Goal: Information Seeking & Learning: Find specific fact

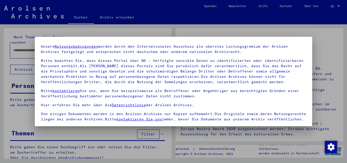
scroll to position [42, 0]
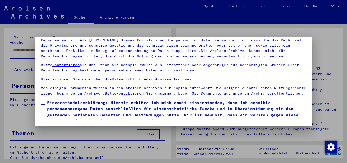
click at [44, 105] on span at bounding box center [43, 103] width 4 height 4
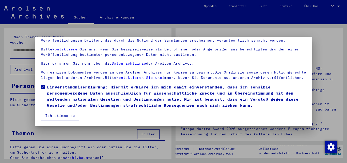
scroll to position [21, 0]
click at [55, 114] on button "Ich stimme zu" at bounding box center [60, 116] width 38 height 10
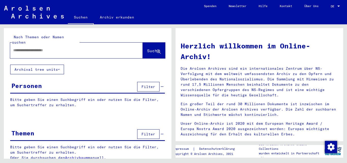
click at [14, 48] on input "text" at bounding box center [70, 50] width 114 height 5
type input "**********"
click at [153, 48] on span "Suche" at bounding box center [153, 50] width 13 height 5
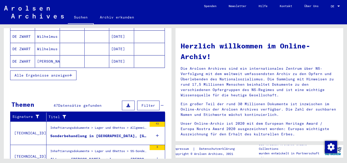
scroll to position [110, 0]
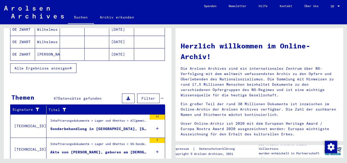
click at [59, 66] on span "Alle Ergebnisse anzeigen" at bounding box center [41, 68] width 55 height 5
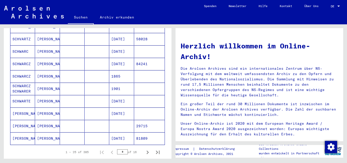
scroll to position [302, 0]
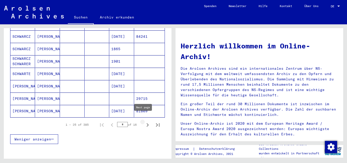
click at [144, 122] on icon "Next page" at bounding box center [147, 125] width 7 height 7
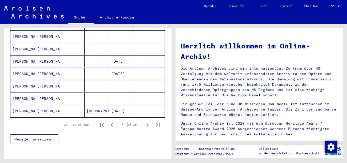
click at [144, 122] on icon "Next page" at bounding box center [147, 125] width 7 height 7
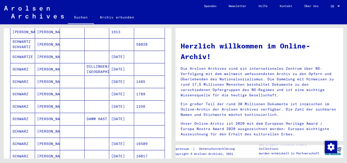
scroll to position [220, 0]
click at [25, 126] on mat-cell "SCHWARZ" at bounding box center [22, 131] width 25 height 12
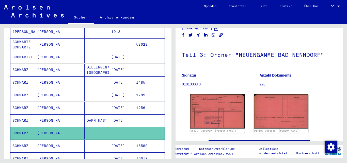
scroll to position [27, 0]
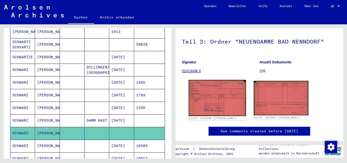
click at [217, 100] on img at bounding box center [217, 98] width 57 height 36
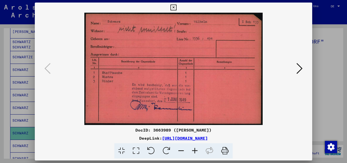
click at [176, 7] on icon at bounding box center [173, 8] width 6 height 6
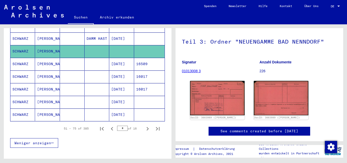
scroll to position [305, 0]
click at [147, 127] on icon "Next page" at bounding box center [148, 129] width 2 height 4
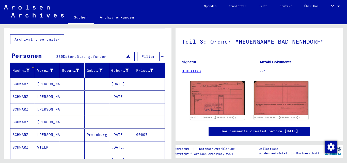
scroll to position [58, 0]
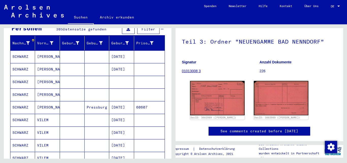
click at [13, 76] on mat-cell "SCHWARZ" at bounding box center [22, 82] width 25 height 12
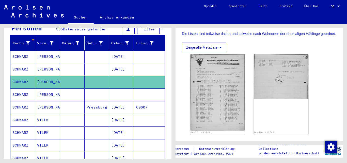
scroll to position [110, 0]
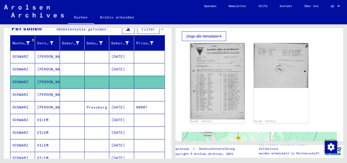
click at [211, 100] on img at bounding box center [217, 81] width 55 height 76
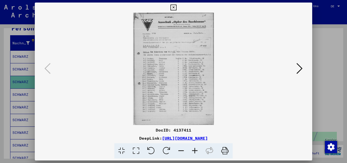
click at [176, 6] on icon at bounding box center [173, 8] width 6 height 6
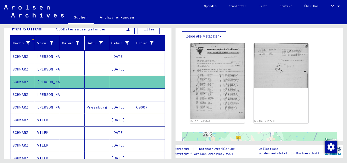
click at [22, 89] on mat-cell "SCHWARZ" at bounding box center [22, 95] width 25 height 12
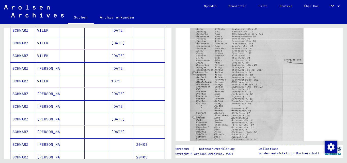
scroll to position [222, 0]
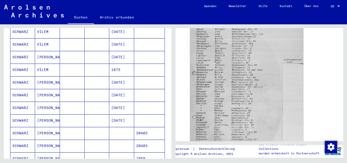
click at [23, 128] on mat-cell "SCHWARZ" at bounding box center [22, 133] width 25 height 12
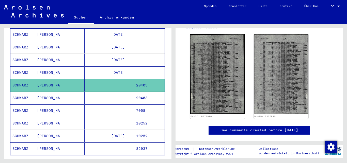
scroll to position [277, 0]
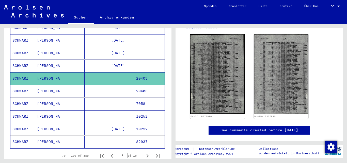
click at [18, 99] on mat-cell "SCHWARZ" at bounding box center [22, 104] width 25 height 12
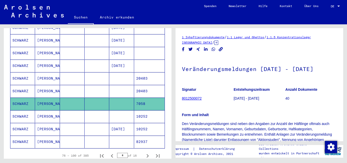
click at [18, 111] on mat-cell "SCHWARZ" at bounding box center [22, 117] width 25 height 12
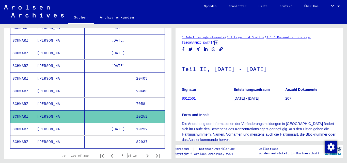
click at [25, 135] on icon at bounding box center [21, 143] width 13 height 20
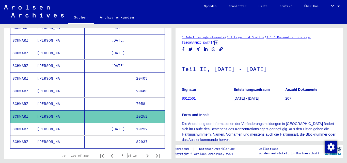
click at [25, 135] on icon at bounding box center [21, 143] width 13 height 20
click at [144, 153] on icon "Next page" at bounding box center [147, 156] width 7 height 7
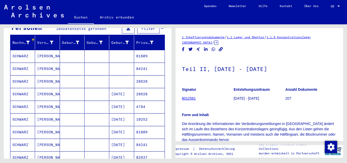
scroll to position [58, 0]
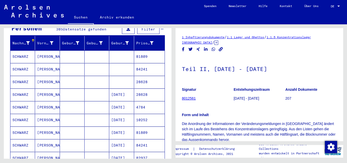
click at [16, 51] on mat-cell "SCHWARZ" at bounding box center [22, 57] width 25 height 12
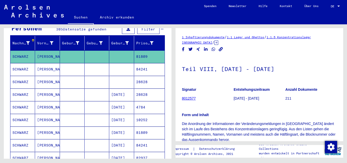
click at [21, 63] on mat-cell "SCHWARZ" at bounding box center [22, 69] width 25 height 12
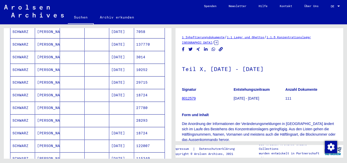
scroll to position [250, 0]
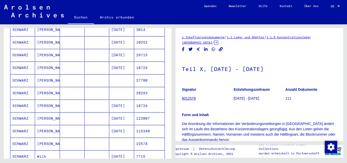
click at [22, 74] on mat-cell "SCHWARZ" at bounding box center [22, 80] width 25 height 12
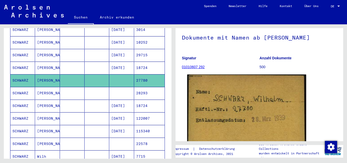
scroll to position [55, 0]
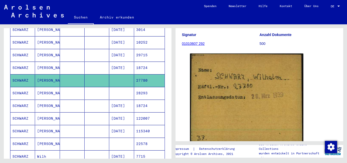
click at [19, 87] on mat-cell "SCHWARZ" at bounding box center [22, 93] width 25 height 12
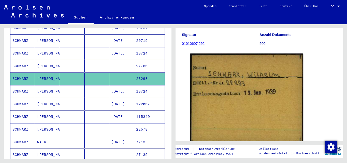
scroll to position [277, 0]
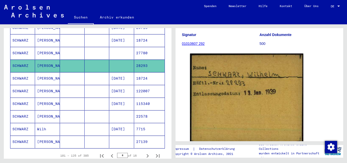
click at [22, 111] on mat-cell "SCHWARZ" at bounding box center [22, 117] width 25 height 12
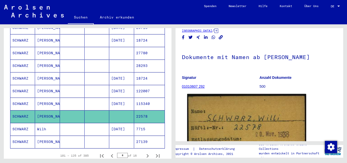
scroll to position [55, 0]
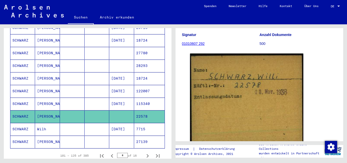
click at [25, 135] on icon at bounding box center [21, 143] width 13 height 20
click at [25, 136] on icon at bounding box center [21, 143] width 13 height 20
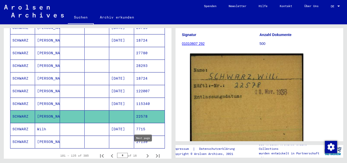
click at [144, 153] on icon "Next page" at bounding box center [147, 156] width 7 height 7
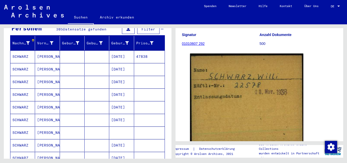
scroll to position [85, 0]
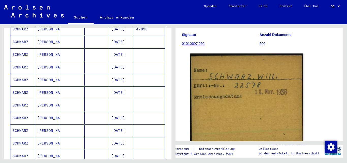
click at [17, 99] on mat-cell "SCHWARZ" at bounding box center [22, 105] width 25 height 12
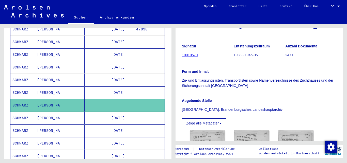
scroll to position [110, 0]
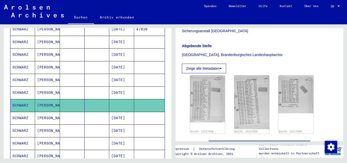
click at [209, 119] on img at bounding box center [207, 98] width 35 height 47
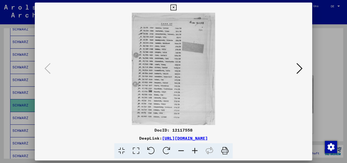
click at [176, 8] on icon at bounding box center [173, 8] width 6 height 6
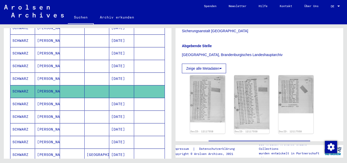
scroll to position [113, 0]
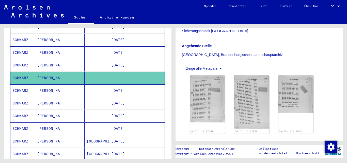
click at [22, 97] on mat-cell "SCHWARZ" at bounding box center [22, 103] width 25 height 12
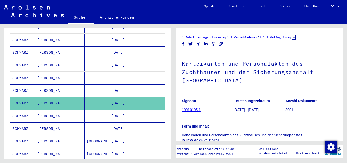
scroll to position [110, 0]
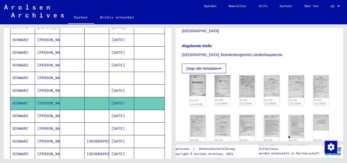
click at [198, 89] on img at bounding box center [198, 86] width 16 height 22
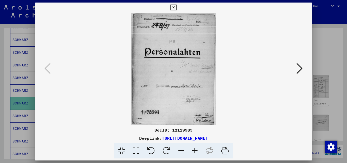
click at [198, 89] on img at bounding box center [173, 69] width 243 height 113
click at [301, 69] on icon at bounding box center [300, 69] width 6 height 12
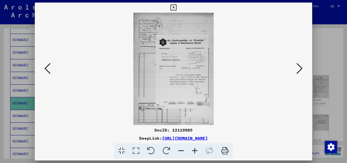
click at [301, 69] on icon at bounding box center [300, 69] width 6 height 12
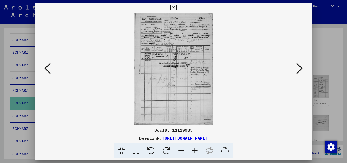
click at [176, 8] on icon at bounding box center [173, 8] width 6 height 6
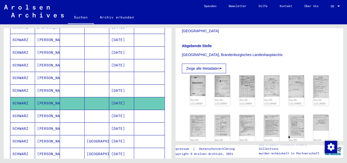
click at [21, 110] on mat-cell "SCHWARZ" at bounding box center [22, 116] width 25 height 12
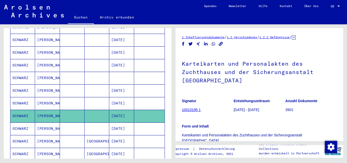
scroll to position [110, 0]
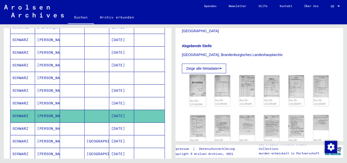
click at [201, 91] on img at bounding box center [198, 86] width 16 height 22
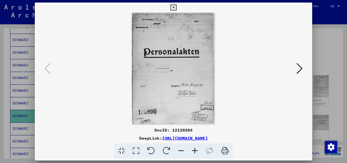
click at [176, 8] on icon at bounding box center [173, 8] width 6 height 6
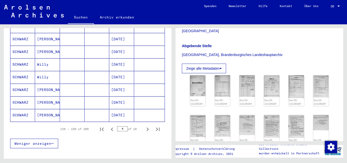
scroll to position [305, 0]
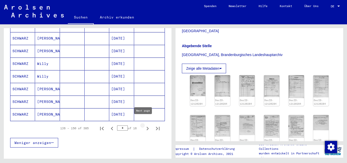
click at [144, 125] on icon "Next page" at bounding box center [147, 128] width 7 height 7
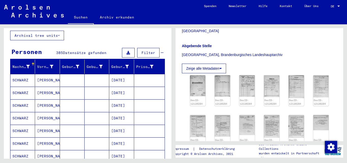
scroll to position [30, 0]
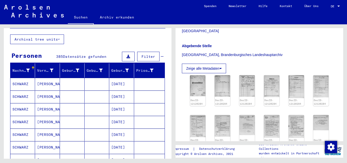
click at [23, 79] on mat-cell "SCHWARZ" at bounding box center [22, 84] width 25 height 12
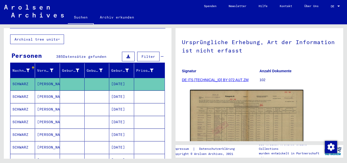
scroll to position [55, 0]
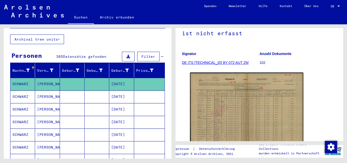
click at [224, 115] on img at bounding box center [246, 113] width 113 height 80
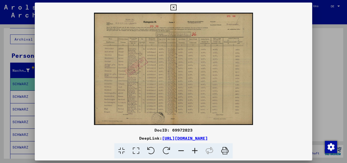
click at [194, 150] on icon at bounding box center [195, 151] width 14 height 15
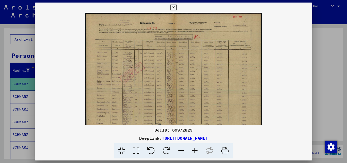
click at [194, 150] on icon at bounding box center [195, 151] width 14 height 15
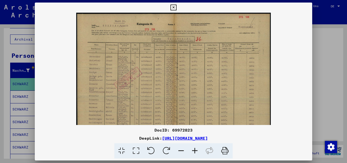
click at [194, 150] on icon at bounding box center [195, 151] width 14 height 15
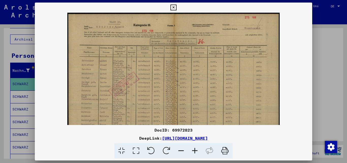
click at [194, 150] on icon at bounding box center [195, 151] width 14 height 15
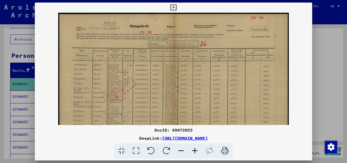
click at [194, 150] on icon at bounding box center [195, 151] width 14 height 15
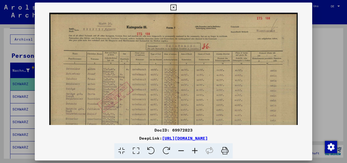
click at [194, 150] on icon at bounding box center [195, 151] width 14 height 15
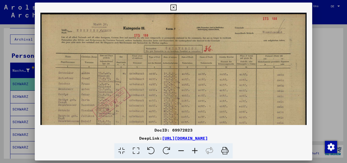
click at [194, 150] on icon at bounding box center [195, 151] width 14 height 15
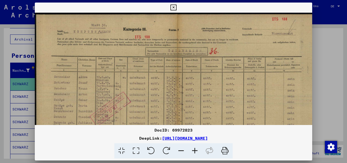
click at [194, 150] on icon at bounding box center [195, 151] width 14 height 15
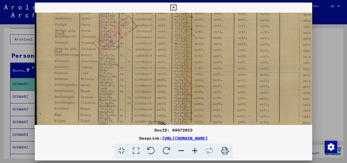
scroll to position [85, 0]
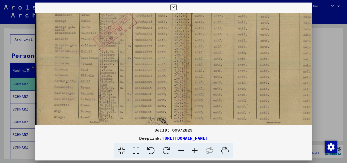
drag, startPoint x: 90, startPoint y: 100, endPoint x: 101, endPoint y: 16, distance: 84.8
click at [101, 16] on img at bounding box center [186, 35] width 302 height 214
click at [176, 6] on icon at bounding box center [173, 8] width 6 height 6
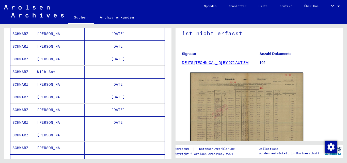
scroll to position [140, 0]
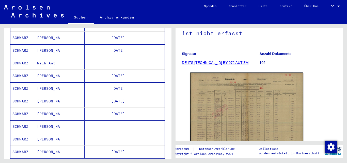
click at [22, 122] on mat-cell "SCHWARZ" at bounding box center [22, 127] width 25 height 12
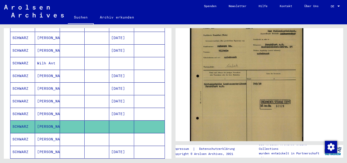
scroll to position [82, 0]
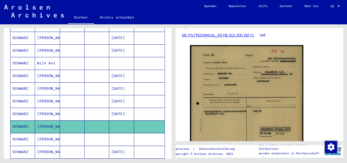
click at [23, 134] on icon at bounding box center [21, 143] width 13 height 20
click at [18, 133] on mat-cell "SCHWARZ" at bounding box center [22, 139] width 25 height 12
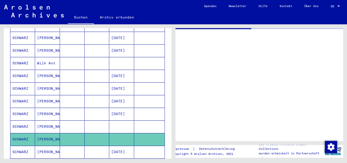
click at [18, 133] on mat-cell "SCHWARZ" at bounding box center [22, 139] width 25 height 12
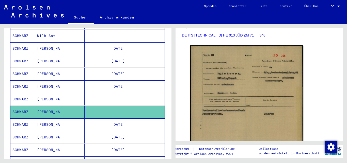
scroll to position [195, 0]
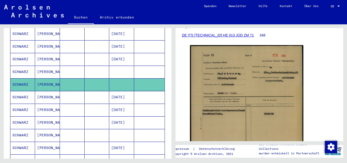
click at [19, 130] on mat-cell "SCHWARZ" at bounding box center [22, 135] width 25 height 12
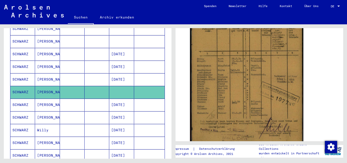
scroll to position [250, 0]
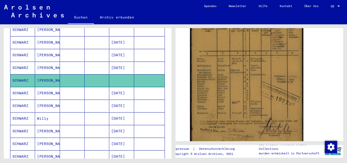
click at [18, 126] on mat-cell "SCHWARZ" at bounding box center [22, 131] width 25 height 12
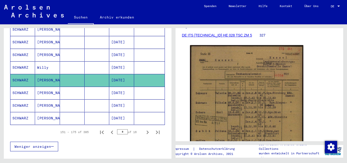
scroll to position [305, 0]
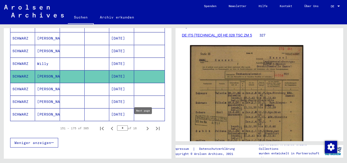
click at [144, 125] on icon "Next page" at bounding box center [147, 128] width 7 height 7
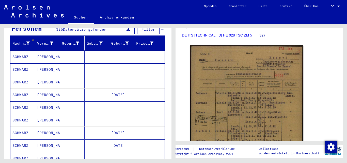
scroll to position [58, 0]
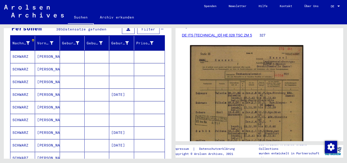
click at [21, 64] on mat-cell "SCHWARZ" at bounding box center [22, 69] width 25 height 12
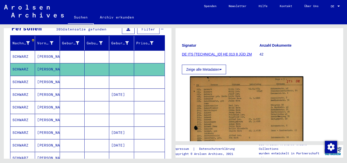
scroll to position [82, 0]
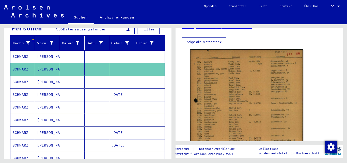
click at [21, 76] on mat-cell "SCHWARZ" at bounding box center [22, 82] width 25 height 12
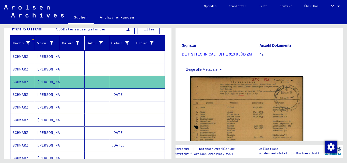
scroll to position [110, 0]
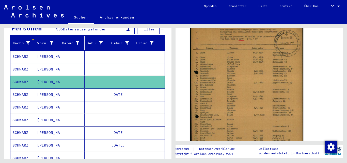
click at [20, 102] on mat-cell "SCHWARZ" at bounding box center [22, 107] width 25 height 12
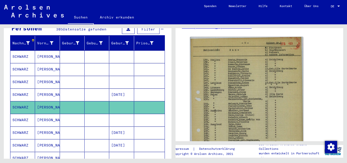
scroll to position [137, 0]
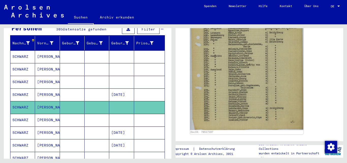
click at [25, 115] on mat-cell "SCHWARZ" at bounding box center [22, 120] width 25 height 12
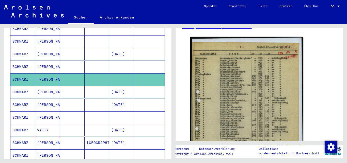
scroll to position [113, 0]
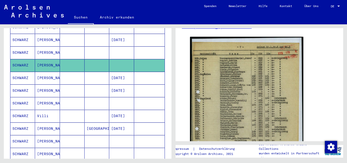
click at [20, 99] on mat-cell "SCHWARZ" at bounding box center [22, 103] width 25 height 12
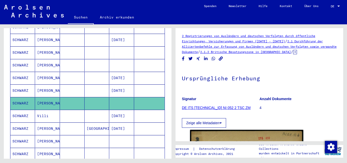
scroll to position [82, 0]
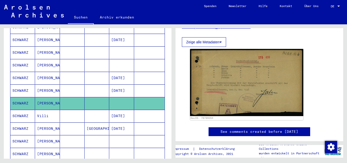
click at [19, 135] on icon at bounding box center [21, 143] width 13 height 20
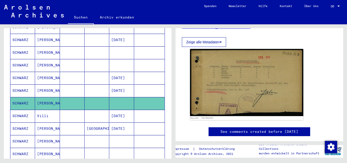
click at [19, 135] on icon at bounding box center [21, 143] width 13 height 20
click at [21, 148] on icon at bounding box center [21, 143] width 13 height 20
click at [22, 135] on icon at bounding box center [21, 143] width 13 height 20
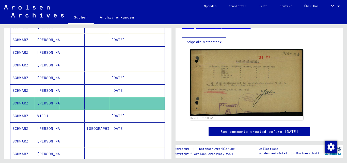
click at [22, 135] on icon at bounding box center [21, 143] width 13 height 20
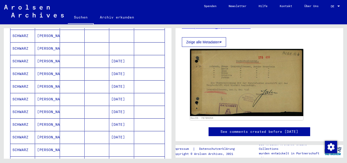
scroll to position [219, 0]
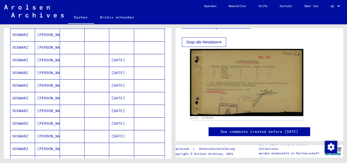
click at [15, 80] on mat-cell "SCHWARZ" at bounding box center [22, 86] width 25 height 12
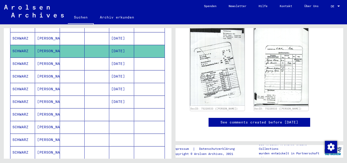
scroll to position [274, 0]
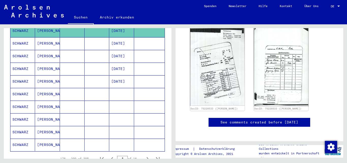
click at [23, 88] on mat-cell "SCHWARZ" at bounding box center [22, 94] width 25 height 12
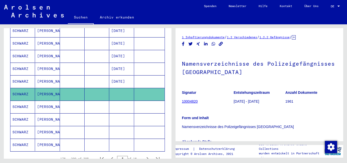
click at [23, 101] on mat-cell "SCHWARZ" at bounding box center [22, 107] width 25 height 12
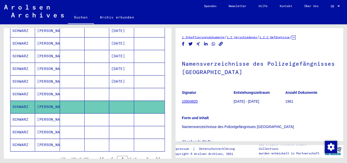
click at [27, 114] on mat-cell "SCHWARZ" at bounding box center [22, 120] width 25 height 12
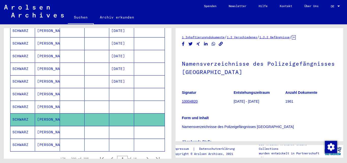
click at [27, 129] on mat-cell "SCHWARZ" at bounding box center [22, 132] width 25 height 12
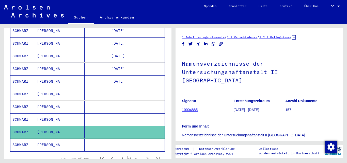
click at [27, 137] on icon at bounding box center [21, 143] width 13 height 20
click at [146, 156] on icon "Next page" at bounding box center [147, 159] width 7 height 7
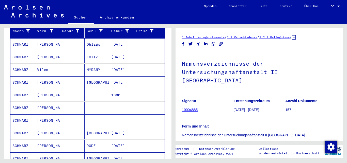
scroll to position [82, 0]
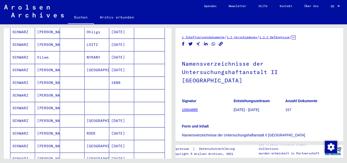
click at [17, 90] on mat-cell "SCHWARZ" at bounding box center [22, 95] width 25 height 12
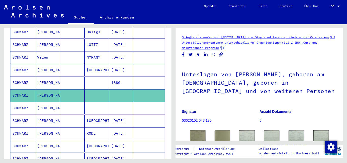
click at [18, 102] on mat-cell "SCHWARZ" at bounding box center [22, 108] width 25 height 12
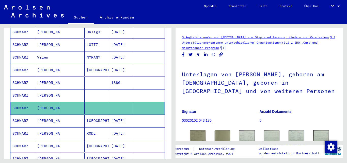
click at [18, 102] on mat-cell "SCHWARZ" at bounding box center [22, 108] width 25 height 12
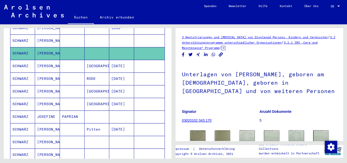
scroll to position [165, 0]
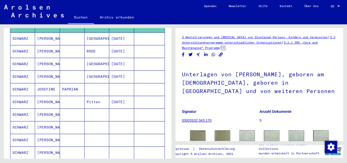
click at [24, 110] on mat-cell "SCHWARZ" at bounding box center [22, 115] width 25 height 12
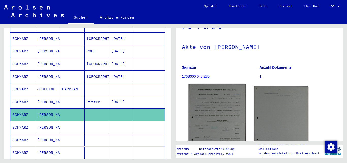
scroll to position [55, 0]
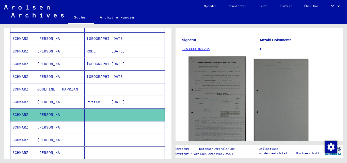
click at [215, 121] on img at bounding box center [217, 103] width 57 height 93
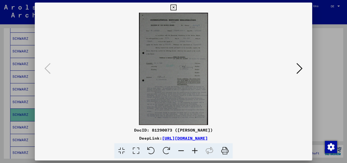
click at [196, 150] on icon at bounding box center [195, 151] width 14 height 15
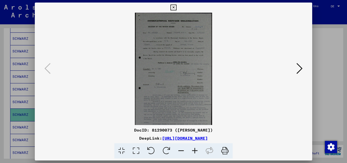
click at [196, 150] on icon at bounding box center [195, 151] width 14 height 15
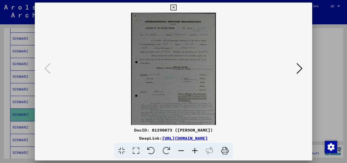
click at [196, 150] on icon at bounding box center [195, 151] width 14 height 15
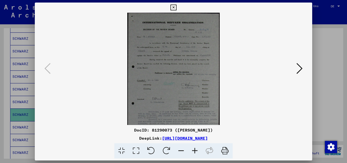
click at [196, 150] on icon at bounding box center [195, 151] width 14 height 15
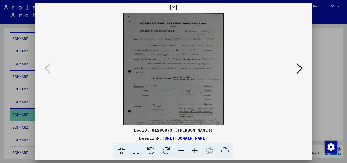
click at [196, 150] on icon at bounding box center [195, 151] width 14 height 15
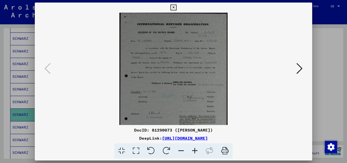
click at [196, 150] on icon at bounding box center [195, 151] width 14 height 15
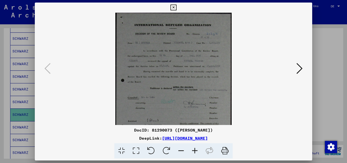
click at [196, 150] on icon at bounding box center [195, 151] width 14 height 15
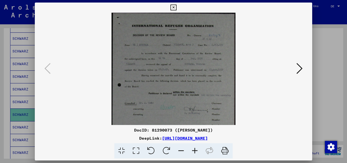
click at [196, 150] on icon at bounding box center [195, 151] width 14 height 15
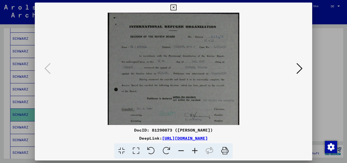
click at [196, 150] on icon at bounding box center [195, 151] width 14 height 15
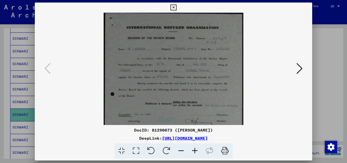
click at [196, 150] on icon at bounding box center [195, 151] width 14 height 15
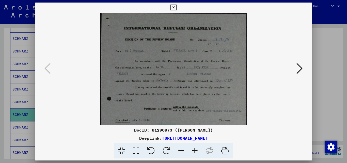
click at [196, 150] on icon at bounding box center [195, 151] width 14 height 15
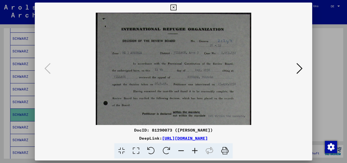
click at [176, 8] on icon at bounding box center [173, 8] width 6 height 6
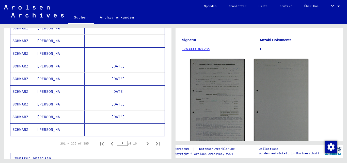
scroll to position [302, 0]
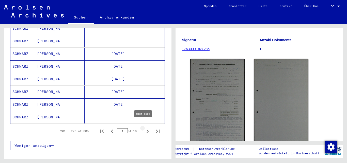
click at [144, 128] on icon "Next page" at bounding box center [147, 131] width 7 height 7
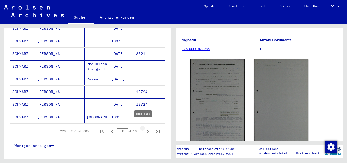
click at [145, 128] on icon "Next page" at bounding box center [147, 131] width 7 height 7
type input "**"
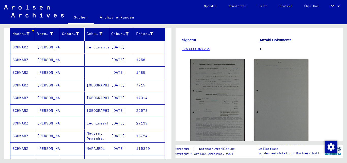
scroll to position [82, 0]
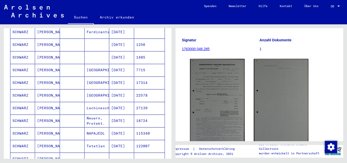
click at [25, 103] on mat-cell "SCHWARZ" at bounding box center [22, 108] width 25 height 12
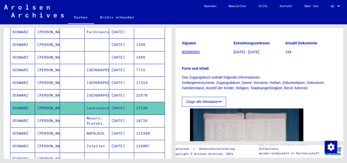
scroll to position [110, 0]
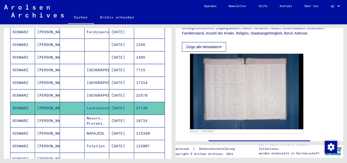
click at [249, 111] on img at bounding box center [246, 91] width 113 height 75
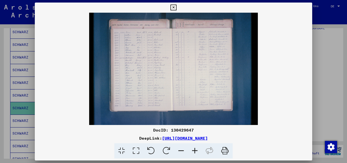
click at [194, 149] on icon at bounding box center [195, 151] width 14 height 15
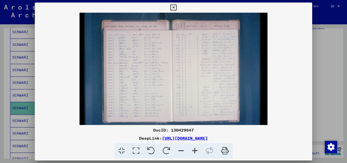
click at [194, 149] on icon at bounding box center [195, 151] width 14 height 15
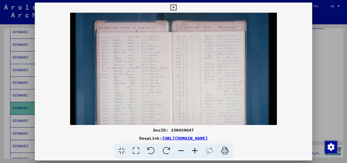
click at [194, 149] on icon at bounding box center [195, 151] width 14 height 15
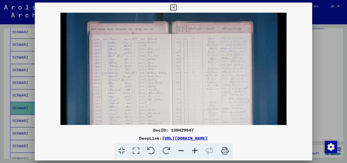
click at [194, 149] on icon at bounding box center [195, 151] width 14 height 15
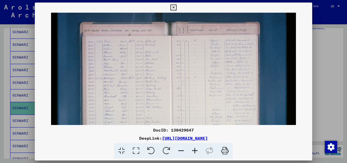
click at [194, 149] on icon at bounding box center [195, 151] width 14 height 15
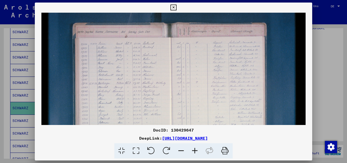
click at [194, 149] on icon at bounding box center [195, 151] width 14 height 15
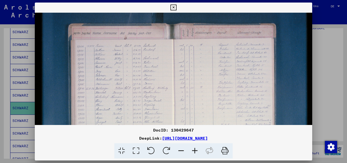
click at [194, 149] on icon at bounding box center [195, 151] width 14 height 15
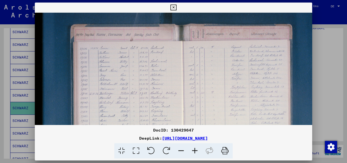
click at [194, 149] on icon at bounding box center [195, 151] width 14 height 15
